Goal: Check status: Check status

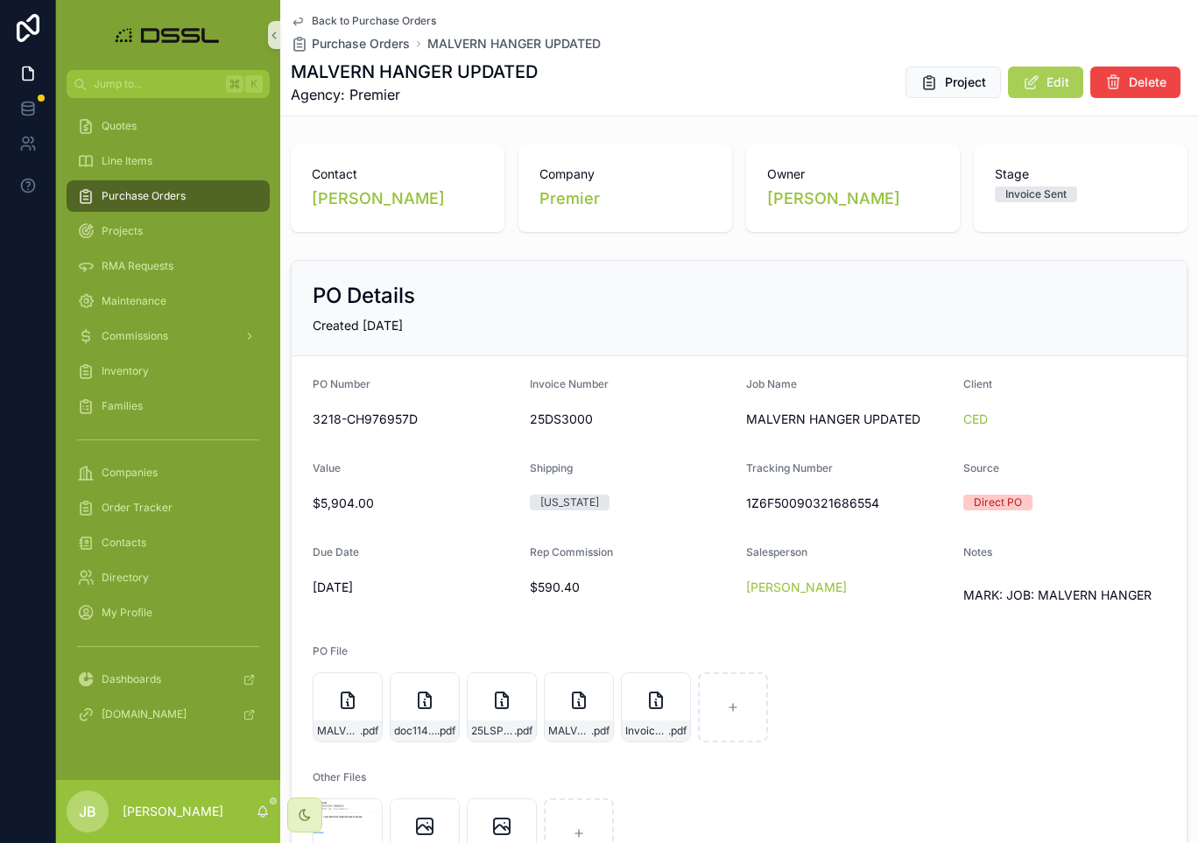
click at [152, 192] on span "Purchase Orders" at bounding box center [144, 196] width 84 height 14
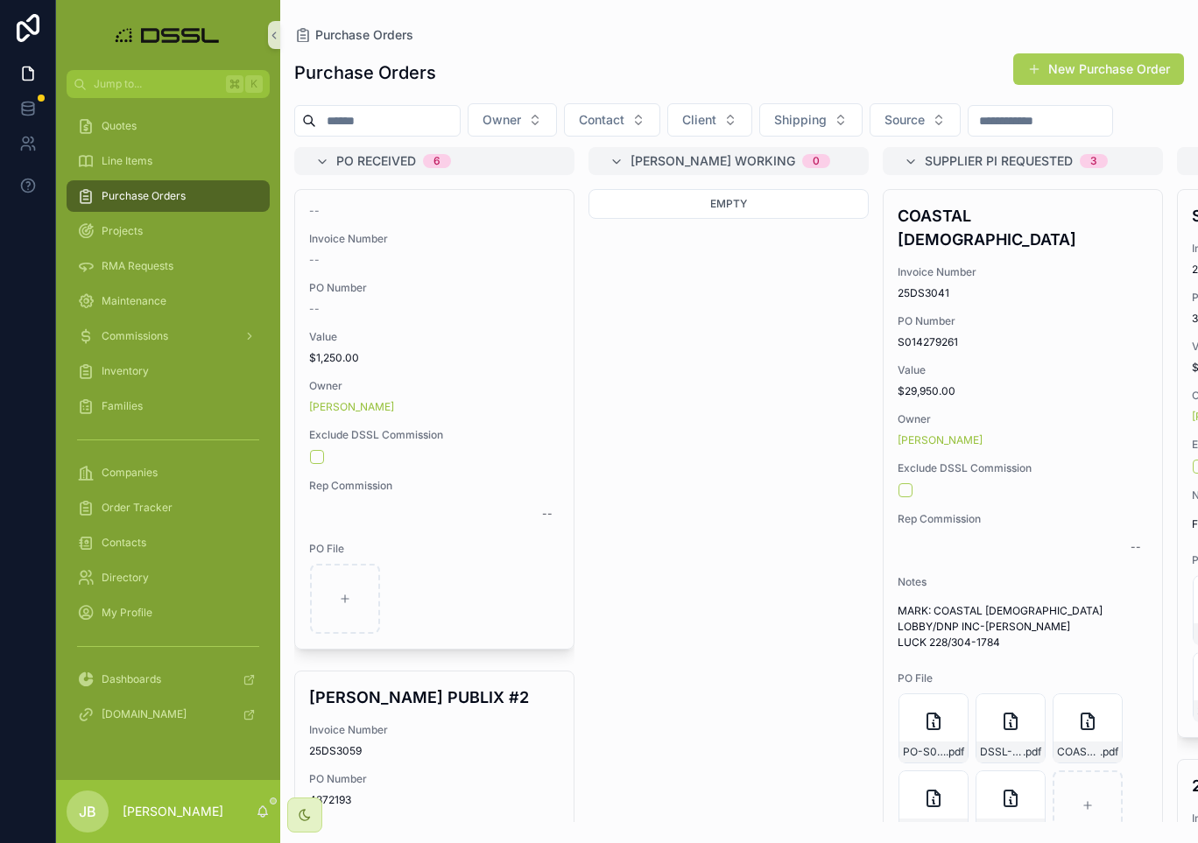
click at [399, 129] on input "scrollable content" at bounding box center [388, 121] width 144 height 25
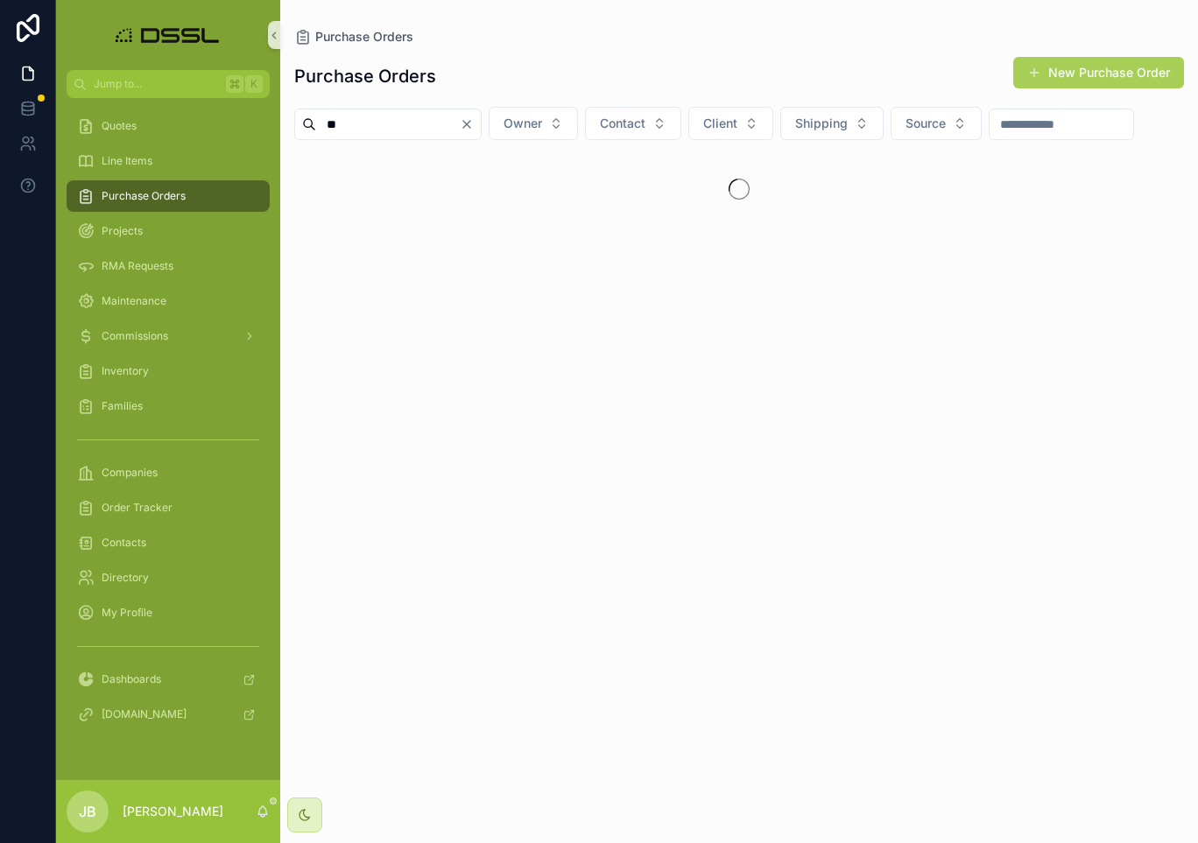
click at [420, 135] on input "**" at bounding box center [388, 124] width 144 height 25
type input "*"
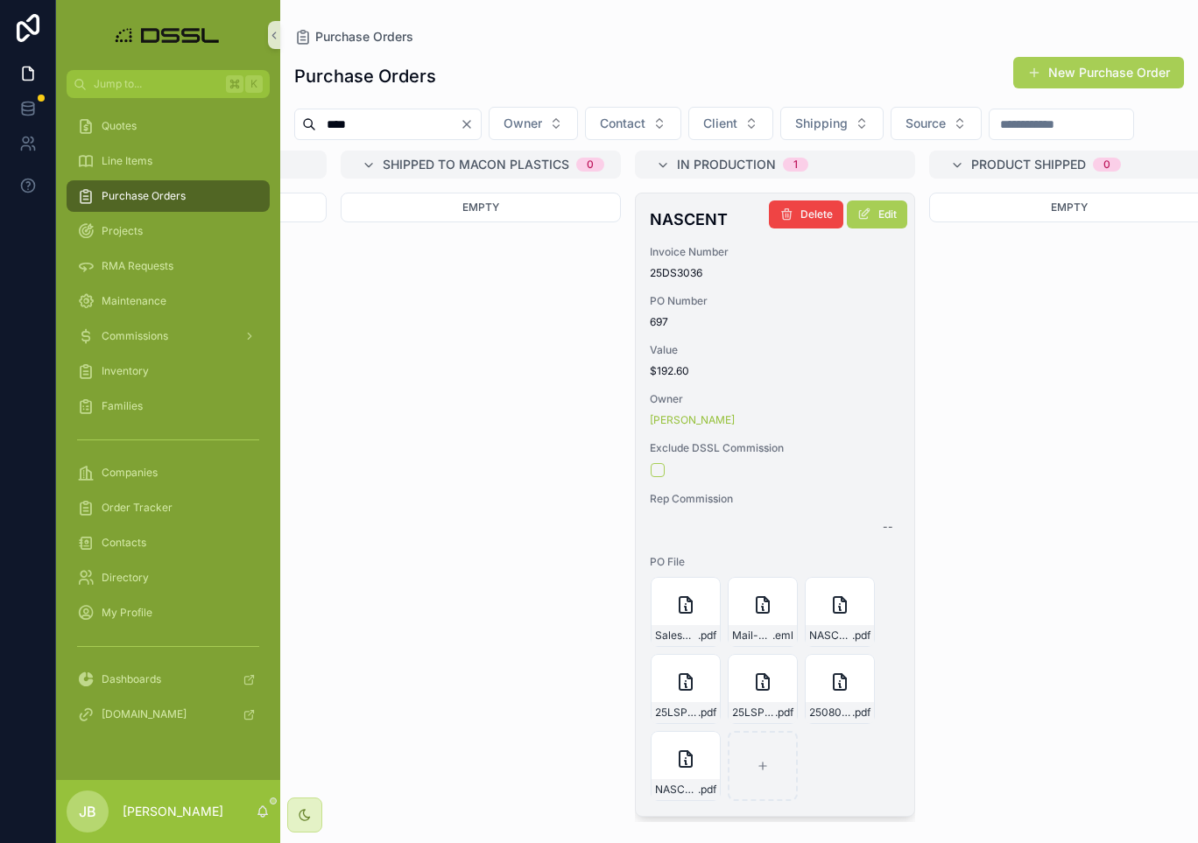
scroll to position [0, 2222]
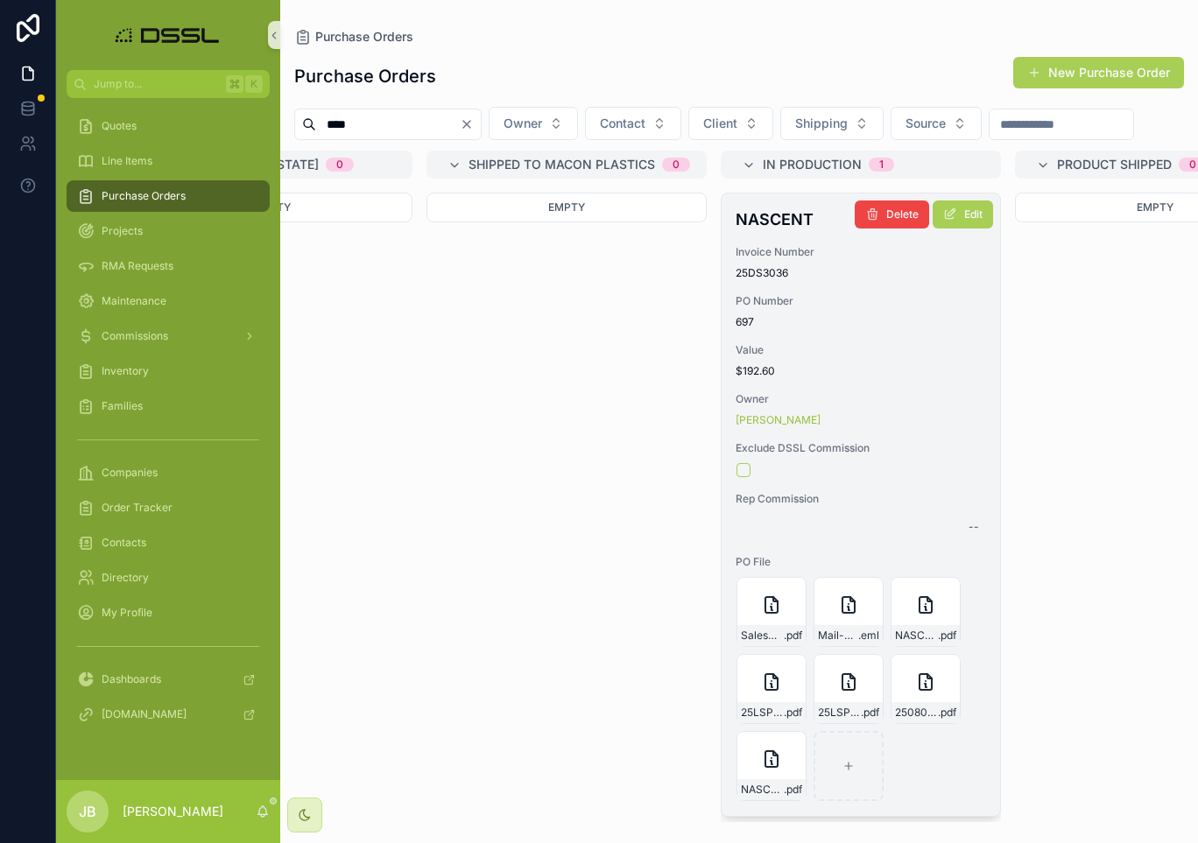
type input "****"
click at [767, 231] on h4 "NASCENT" at bounding box center [861, 220] width 250 height 24
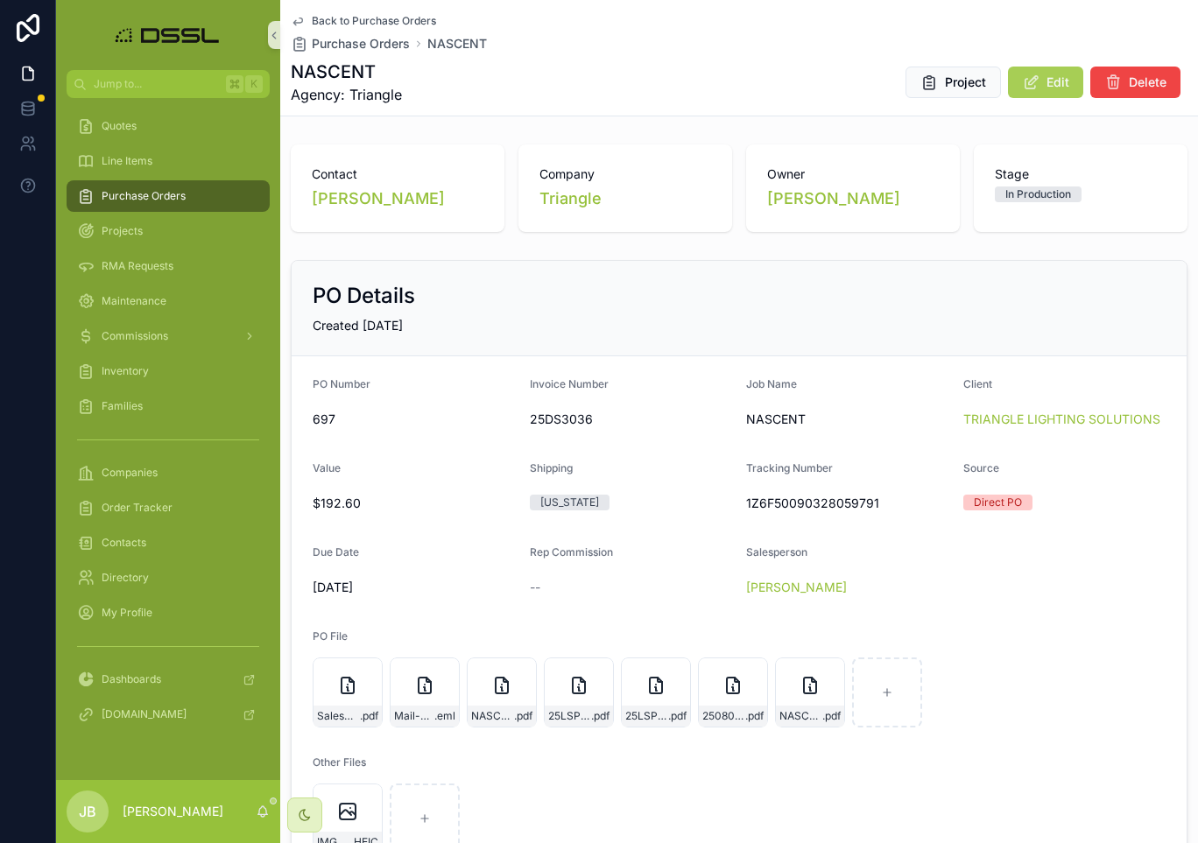
click at [161, 199] on span "Purchase Orders" at bounding box center [144, 196] width 84 height 14
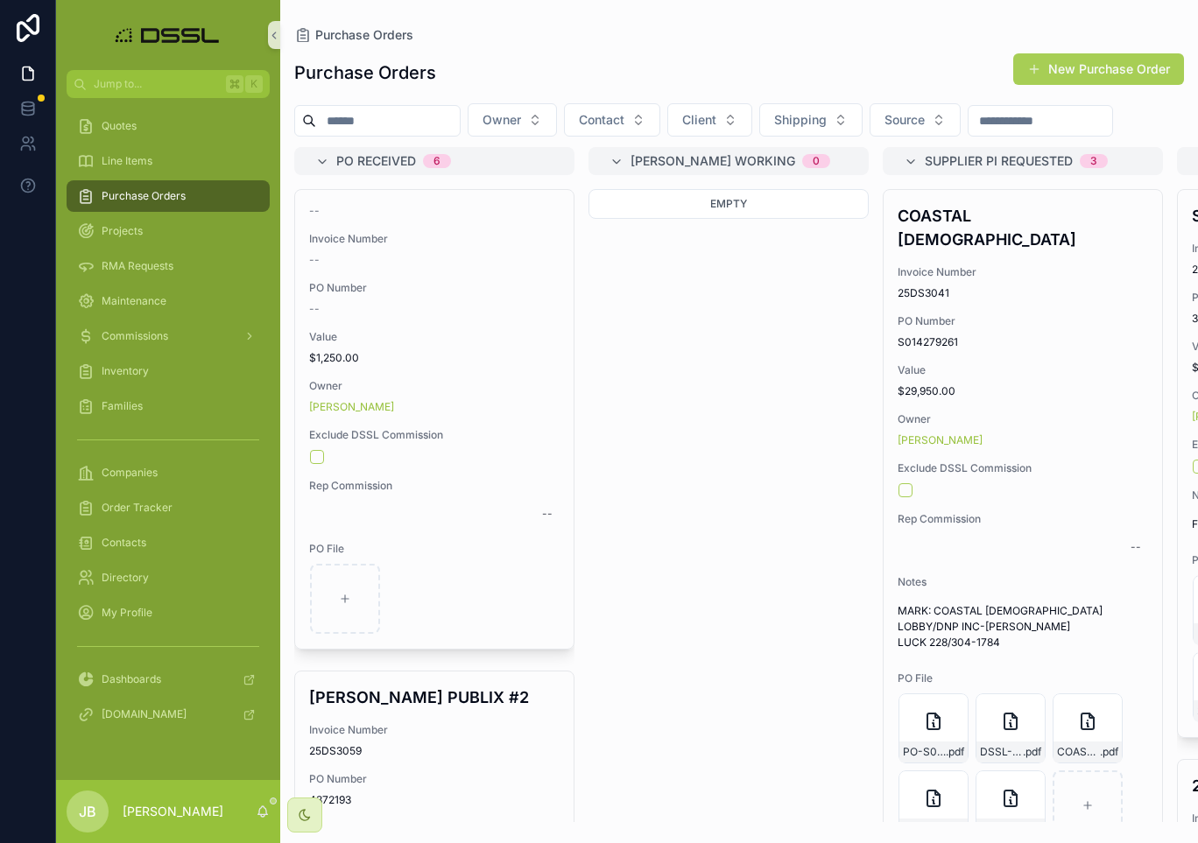
click at [412, 124] on input "scrollable content" at bounding box center [388, 121] width 144 height 25
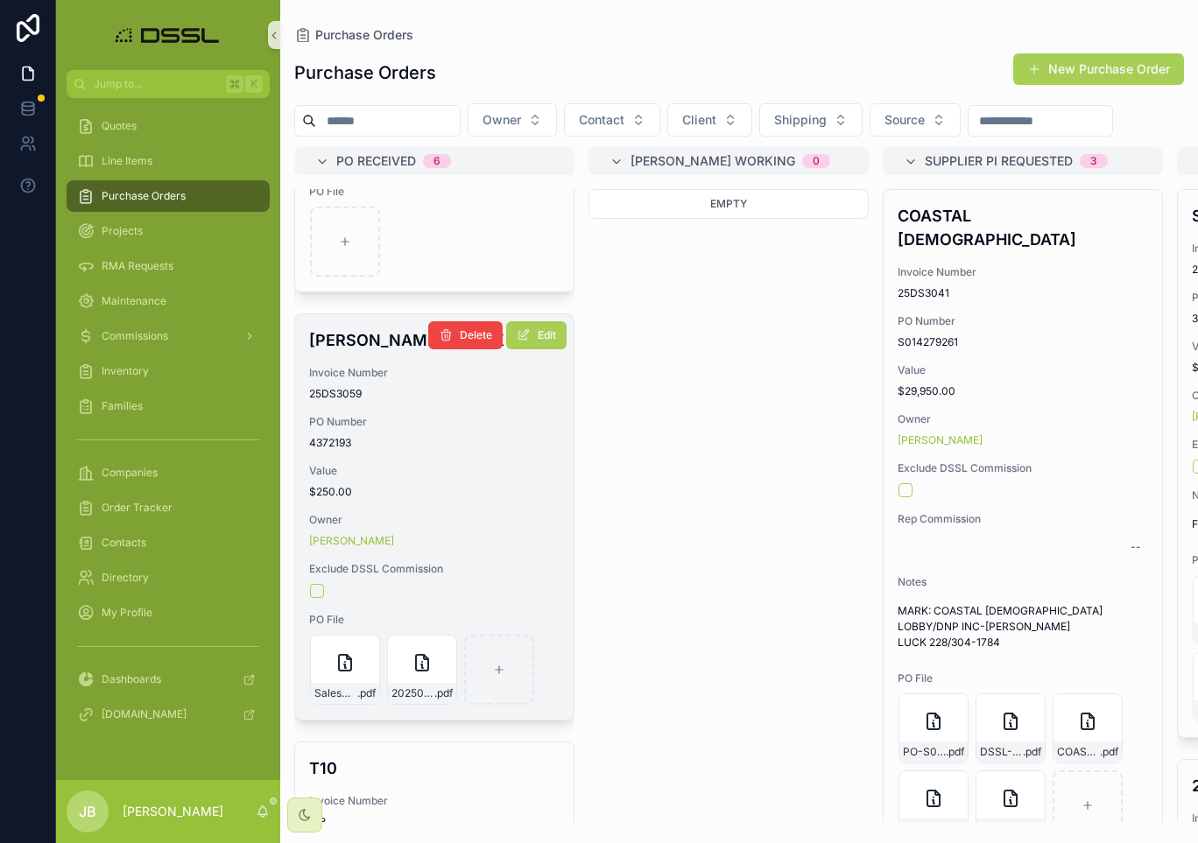
scroll to position [391, 0]
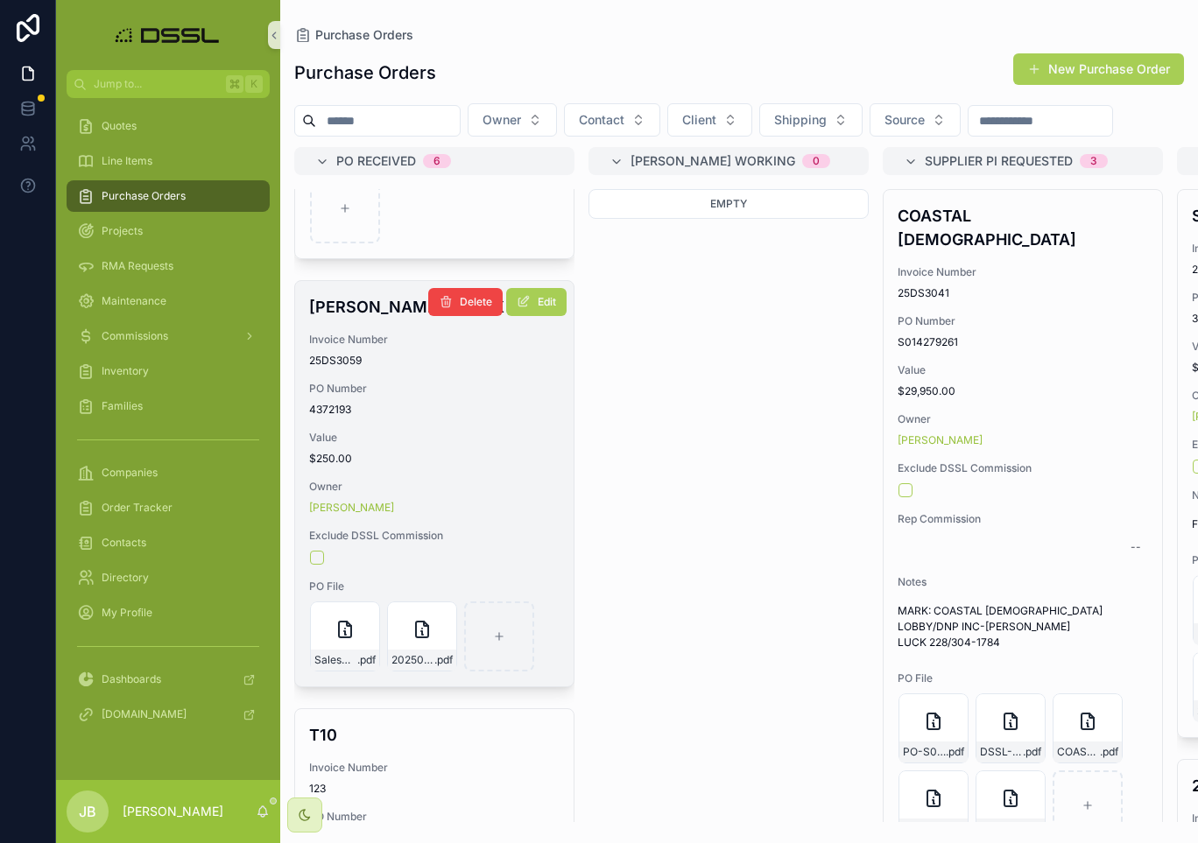
click at [377, 319] on h4 "[PERSON_NAME] PUBLIX #2" at bounding box center [434, 307] width 250 height 24
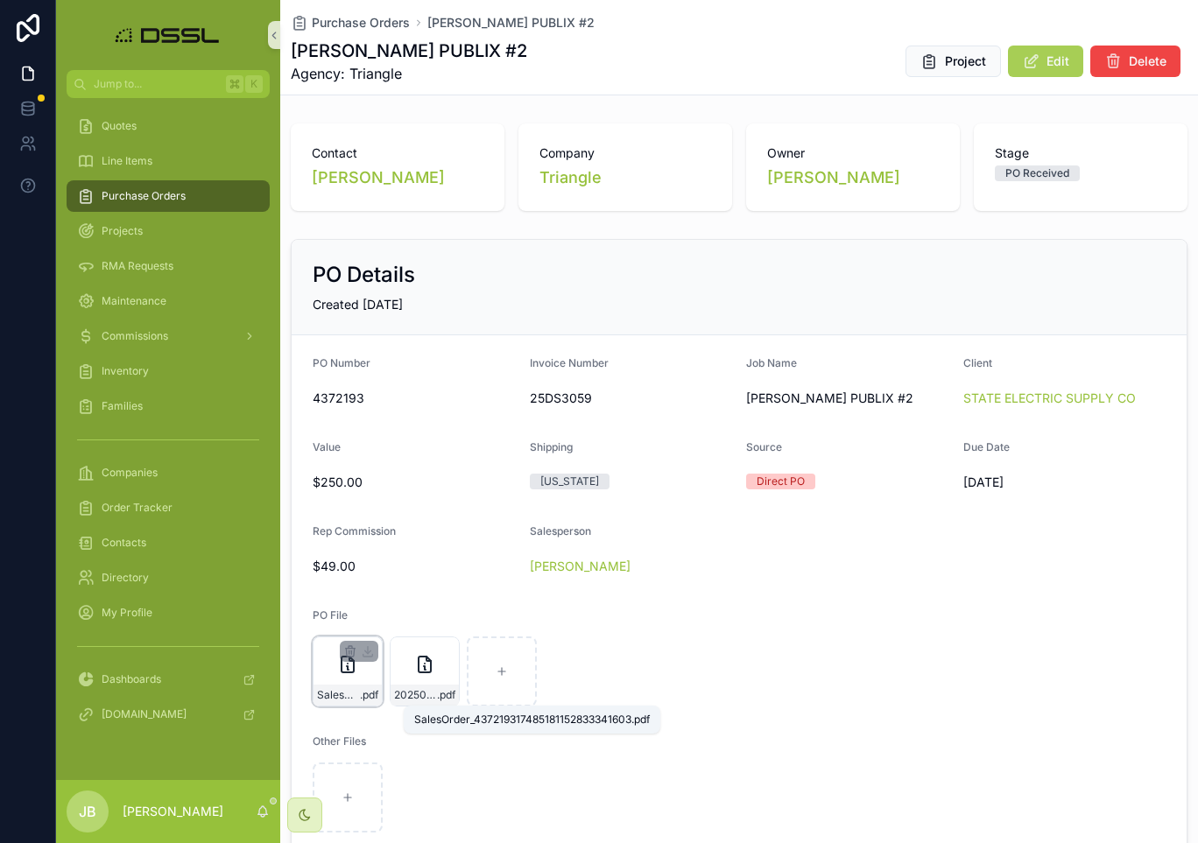
click at [353, 699] on span "SalesOrder_437219317485181152833341603" at bounding box center [338, 695] width 43 height 14
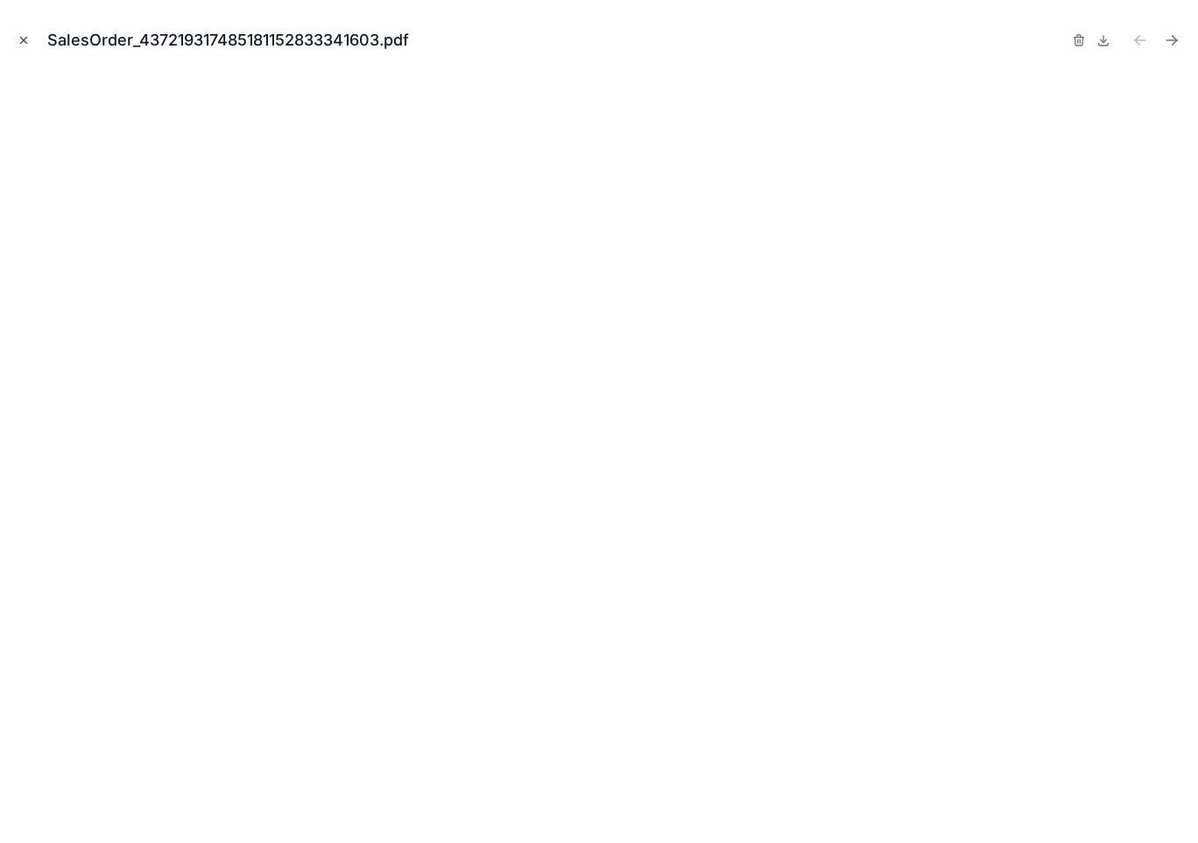
click at [28, 39] on icon "Close modal" at bounding box center [24, 40] width 12 height 12
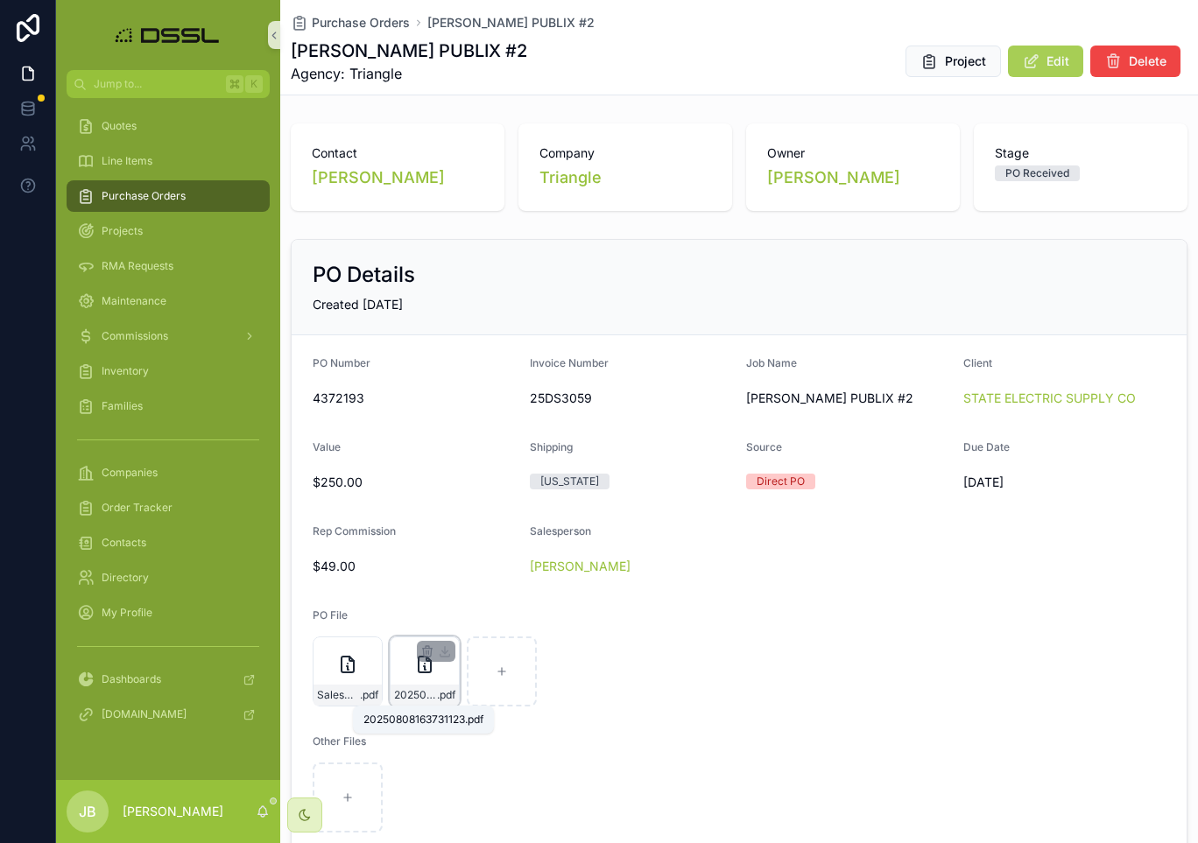
click at [423, 701] on span "20250808163731123" at bounding box center [415, 695] width 43 height 14
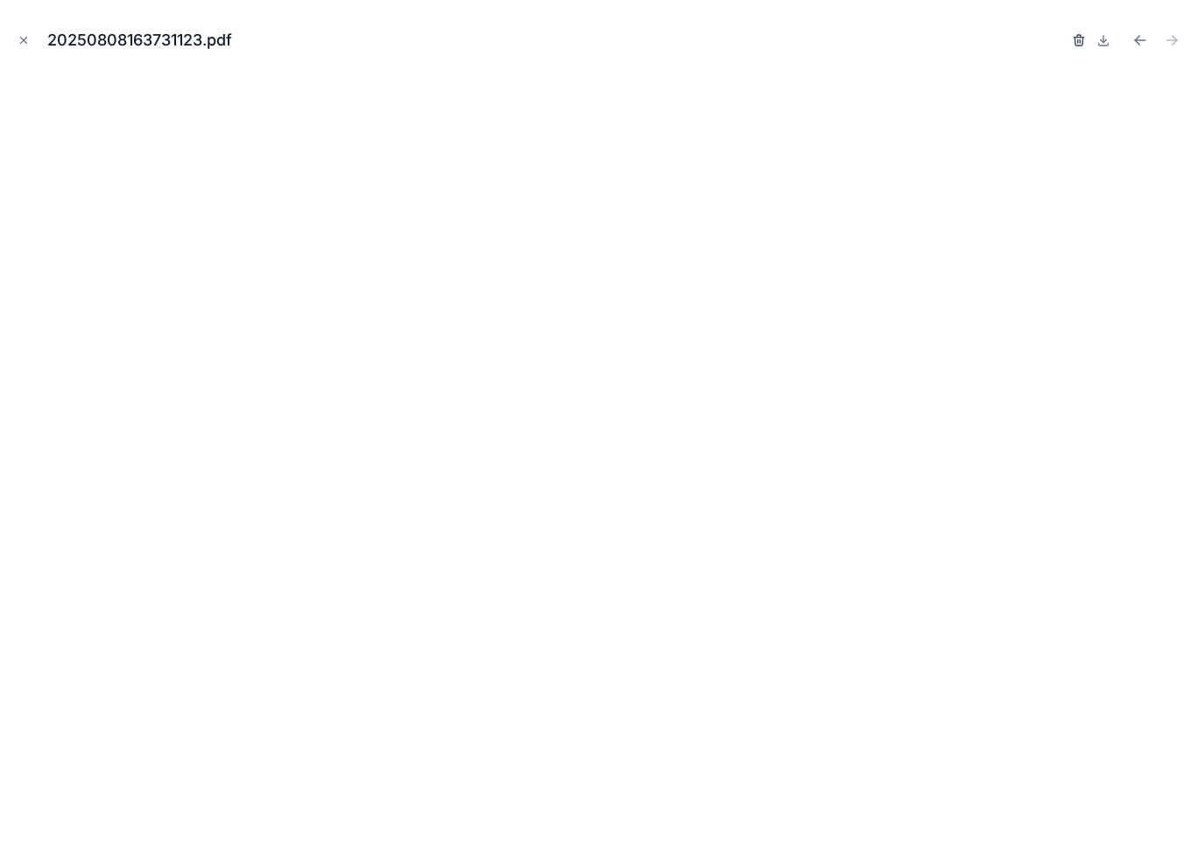
click at [1075, 41] on icon "button" at bounding box center [1079, 42] width 8 height 8
click at [1061, 39] on icon "button" at bounding box center [1061, 40] width 14 height 14
